Goal: Transaction & Acquisition: Purchase product/service

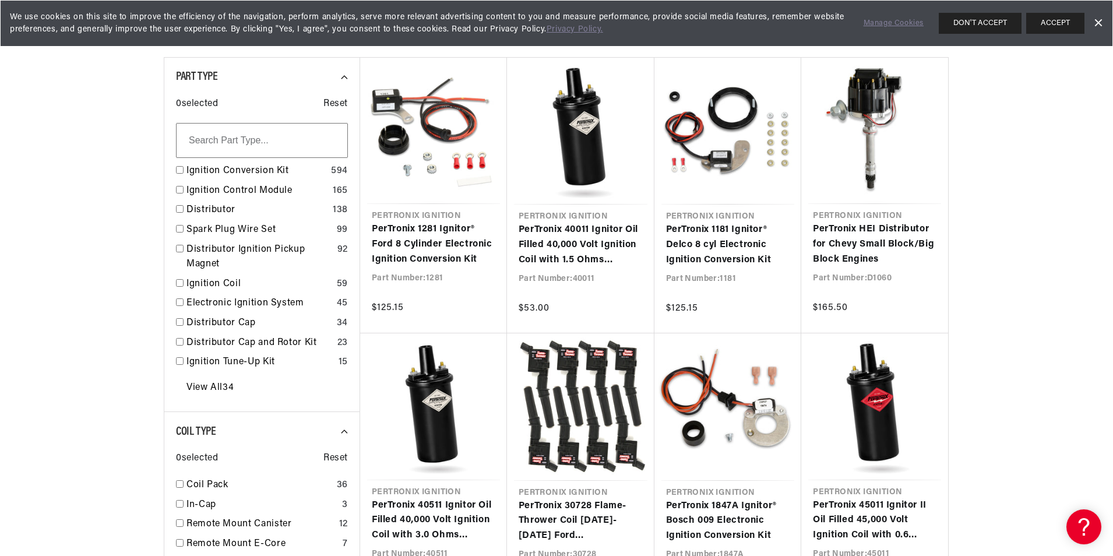
scroll to position [0, 353]
click at [178, 168] on input "checkbox" at bounding box center [180, 170] width 8 height 8
checkbox input "true"
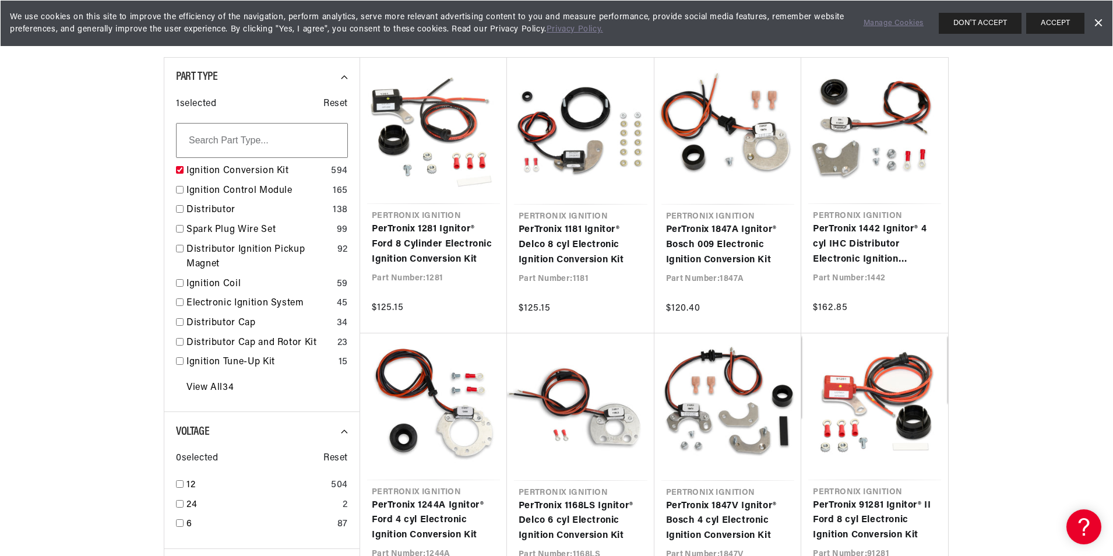
click at [253, 139] on input "text" at bounding box center [262, 140] width 172 height 35
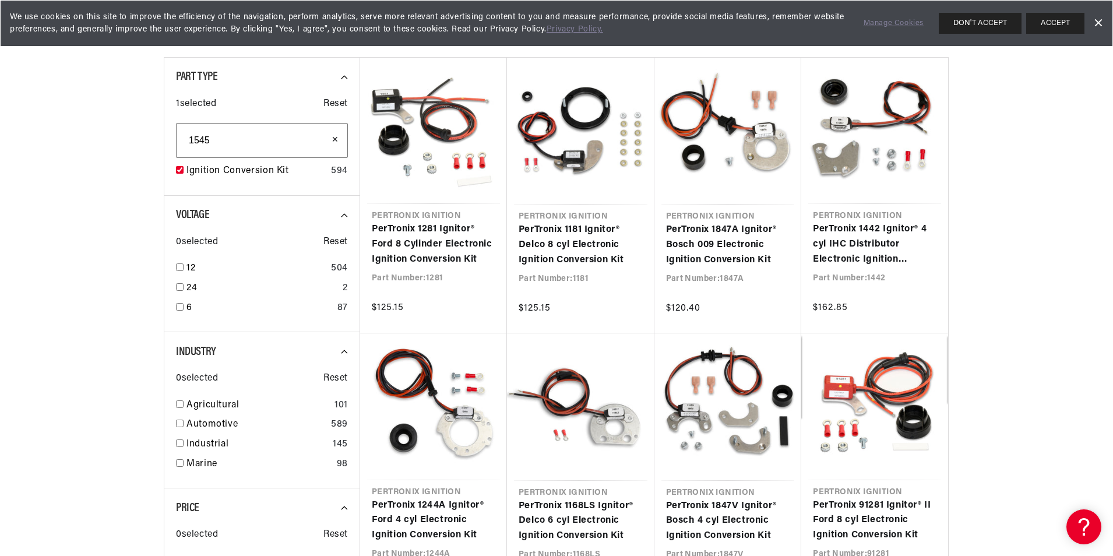
type input "1545"
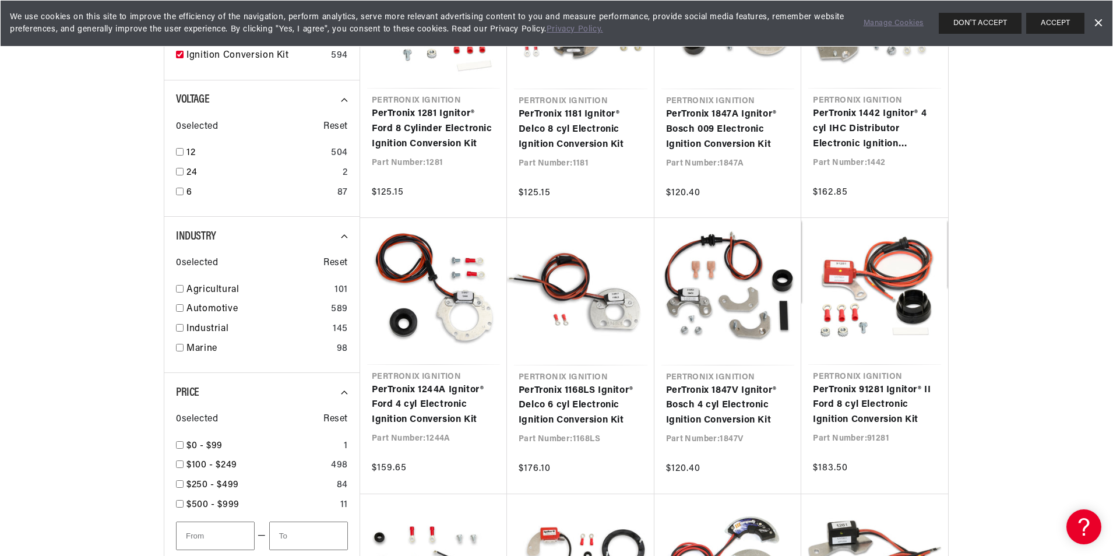
scroll to position [524, 0]
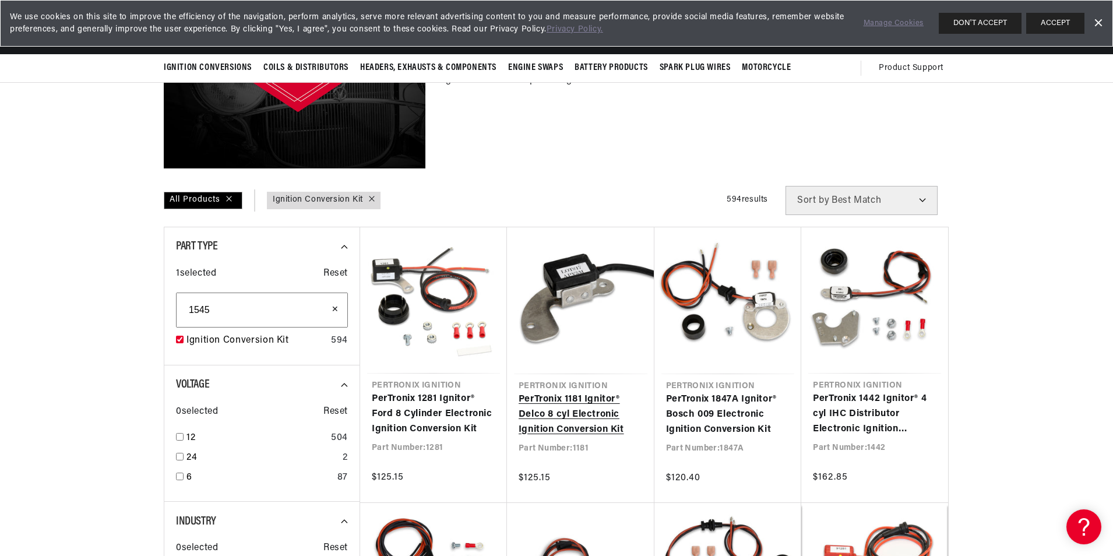
scroll to position [233, 0]
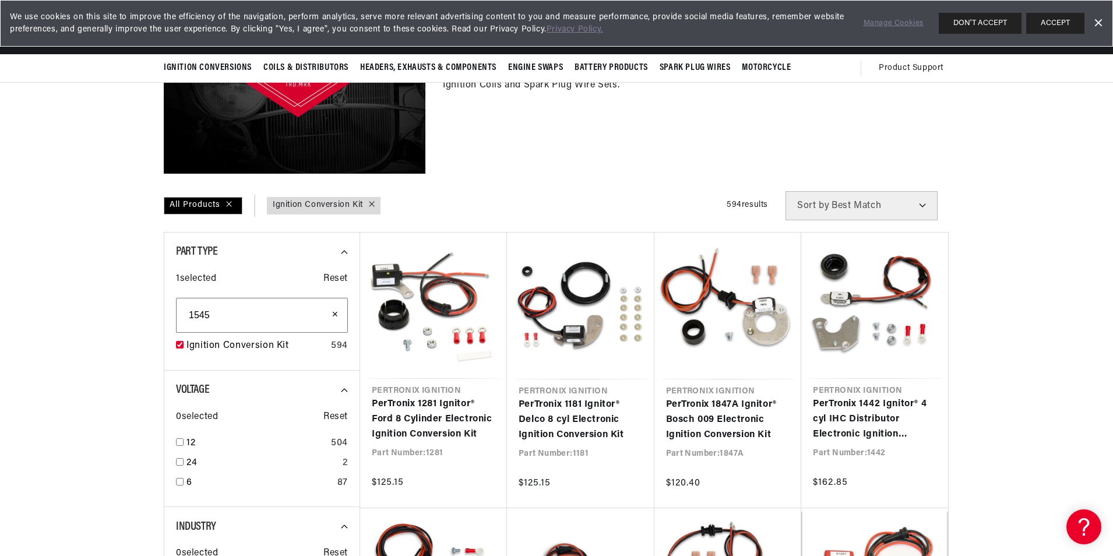
click at [249, 313] on input "1545" at bounding box center [262, 315] width 172 height 35
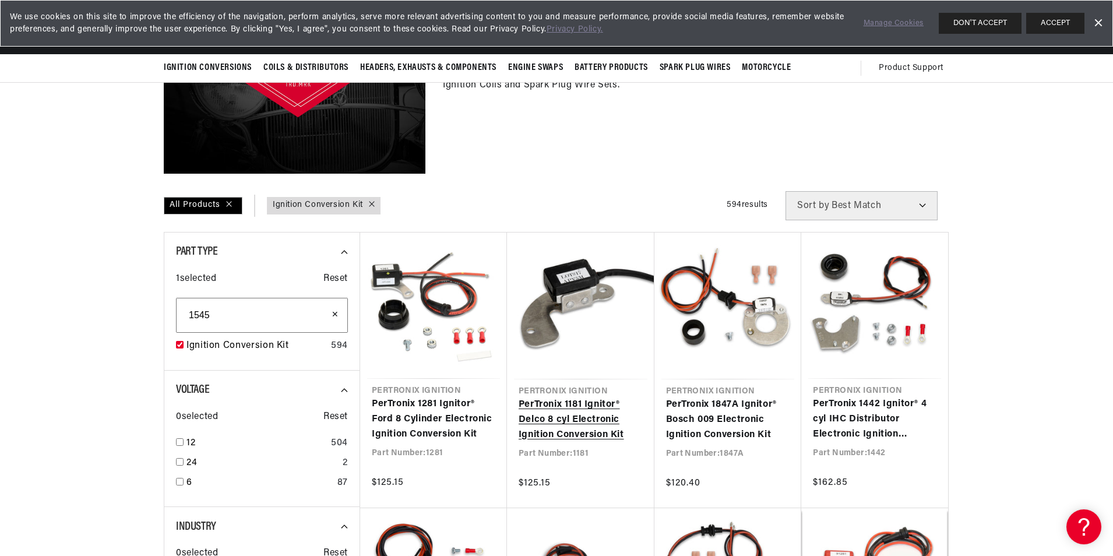
scroll to position [58, 0]
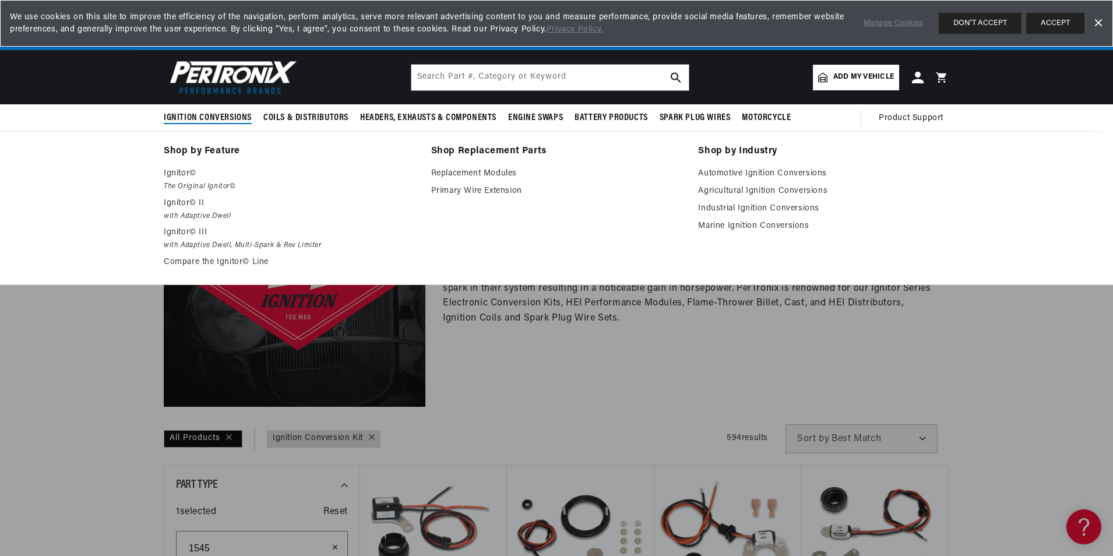
scroll to position [0, 353]
click at [234, 115] on span "Ignition Conversions" at bounding box center [208, 118] width 88 height 12
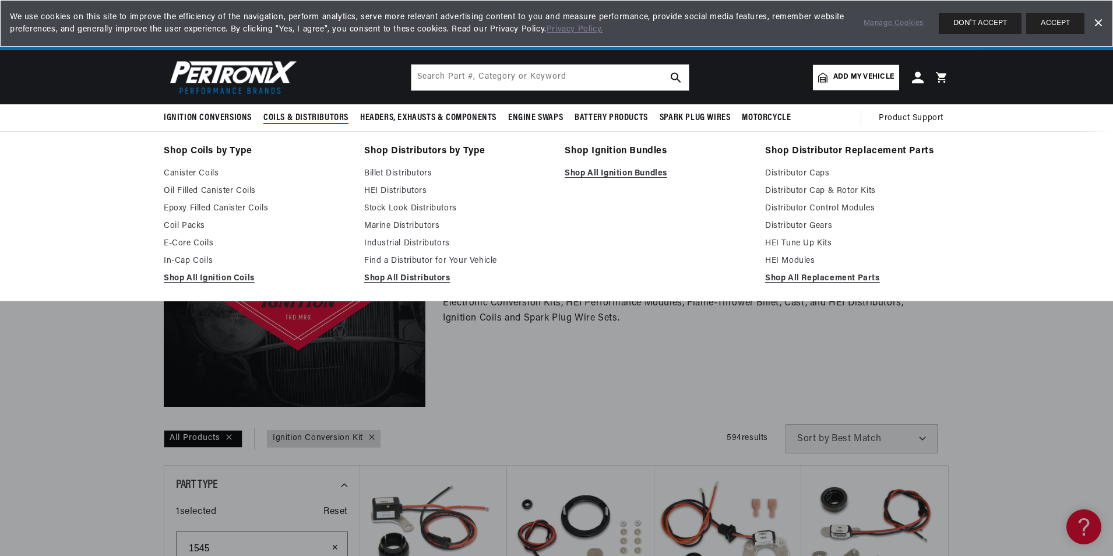
scroll to position [0, 0]
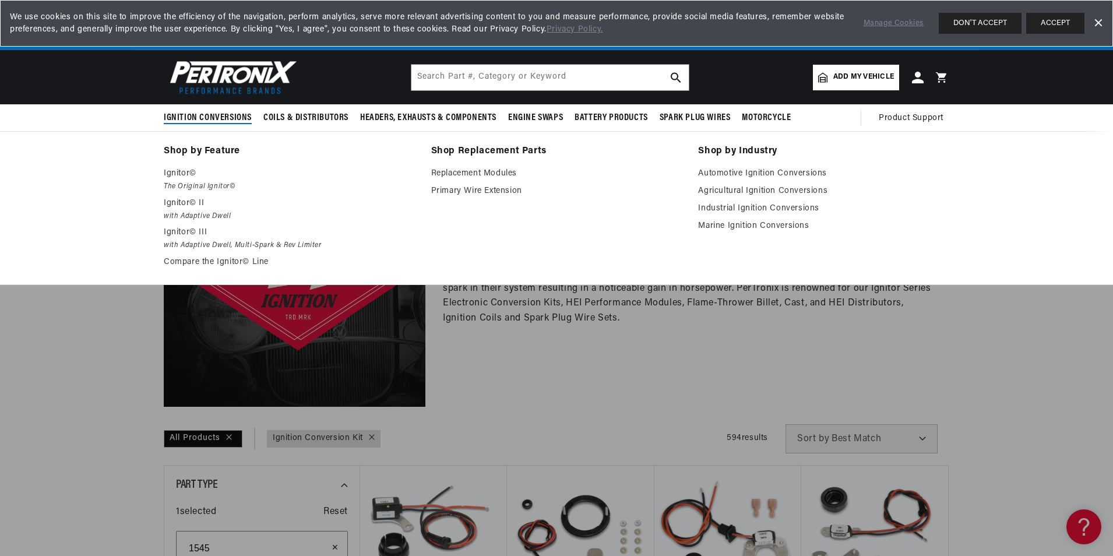
click at [200, 115] on span "Ignition Conversions" at bounding box center [208, 118] width 88 height 12
